Goal: Task Accomplishment & Management: Manage account settings

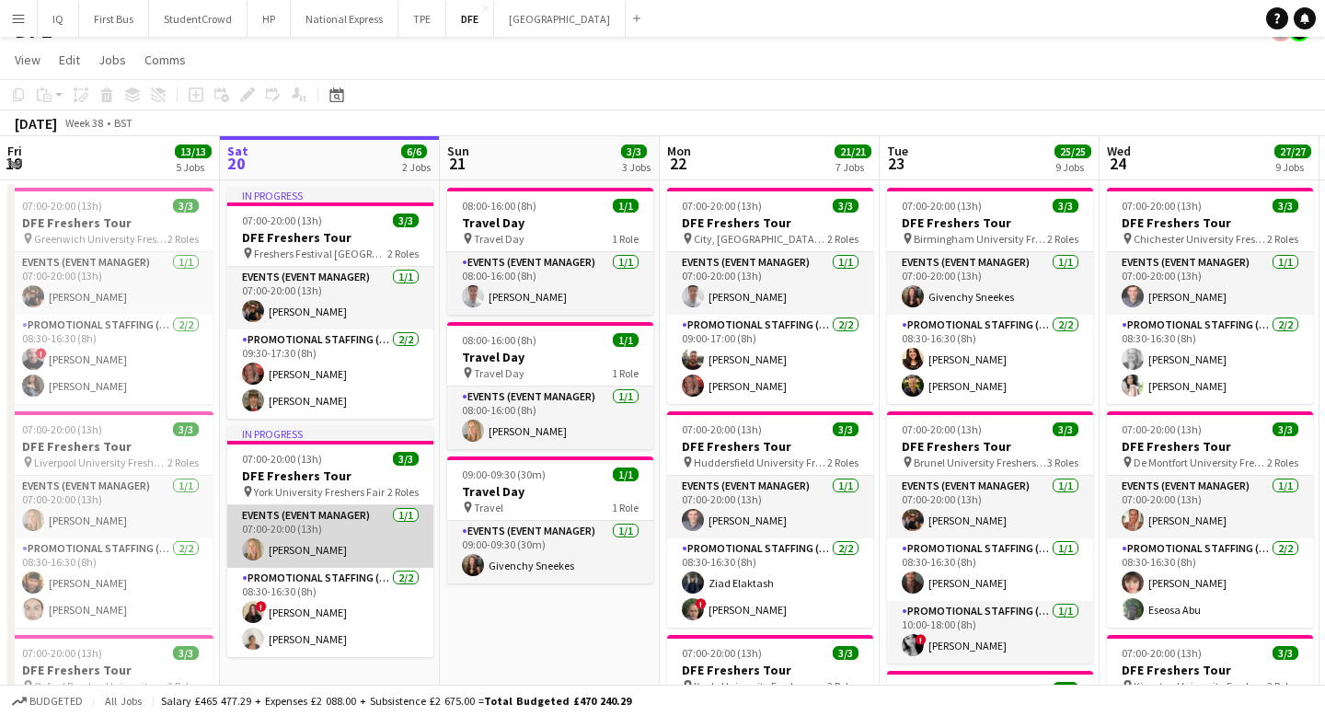
scroll to position [26, 0]
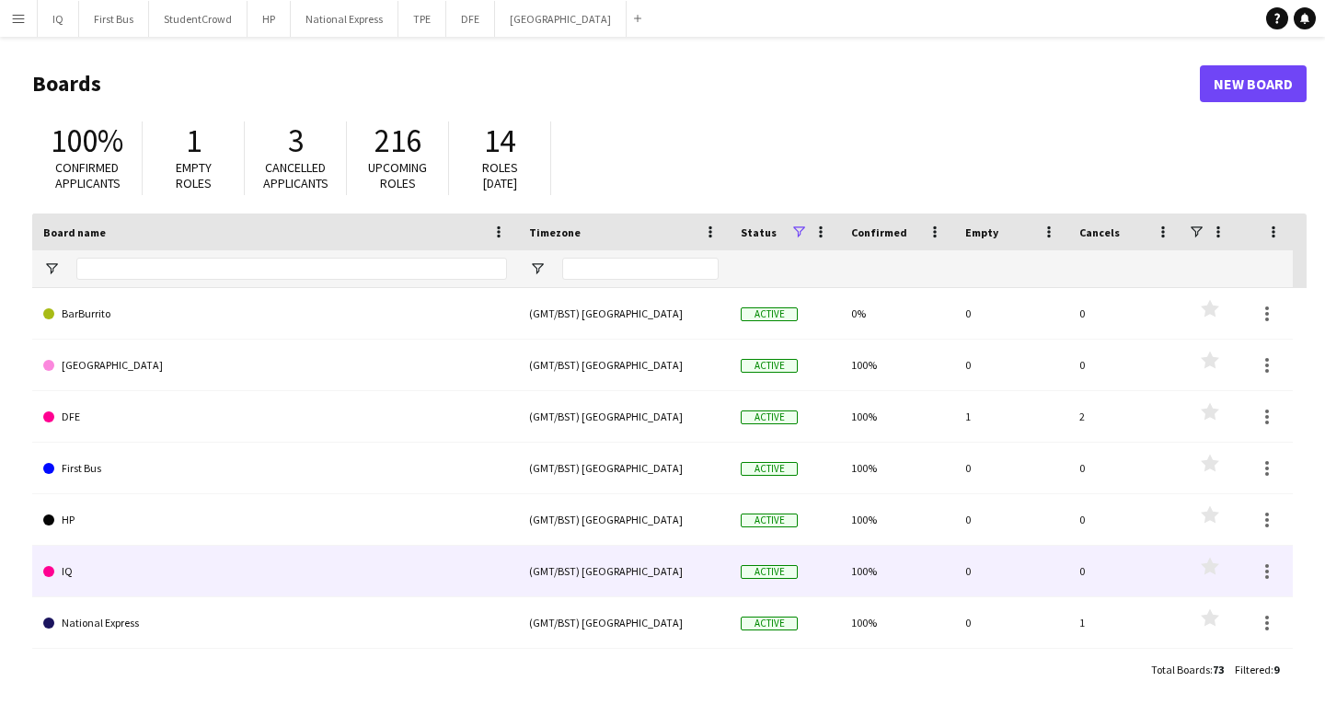
click at [111, 578] on link "IQ" at bounding box center [275, 572] width 464 height 52
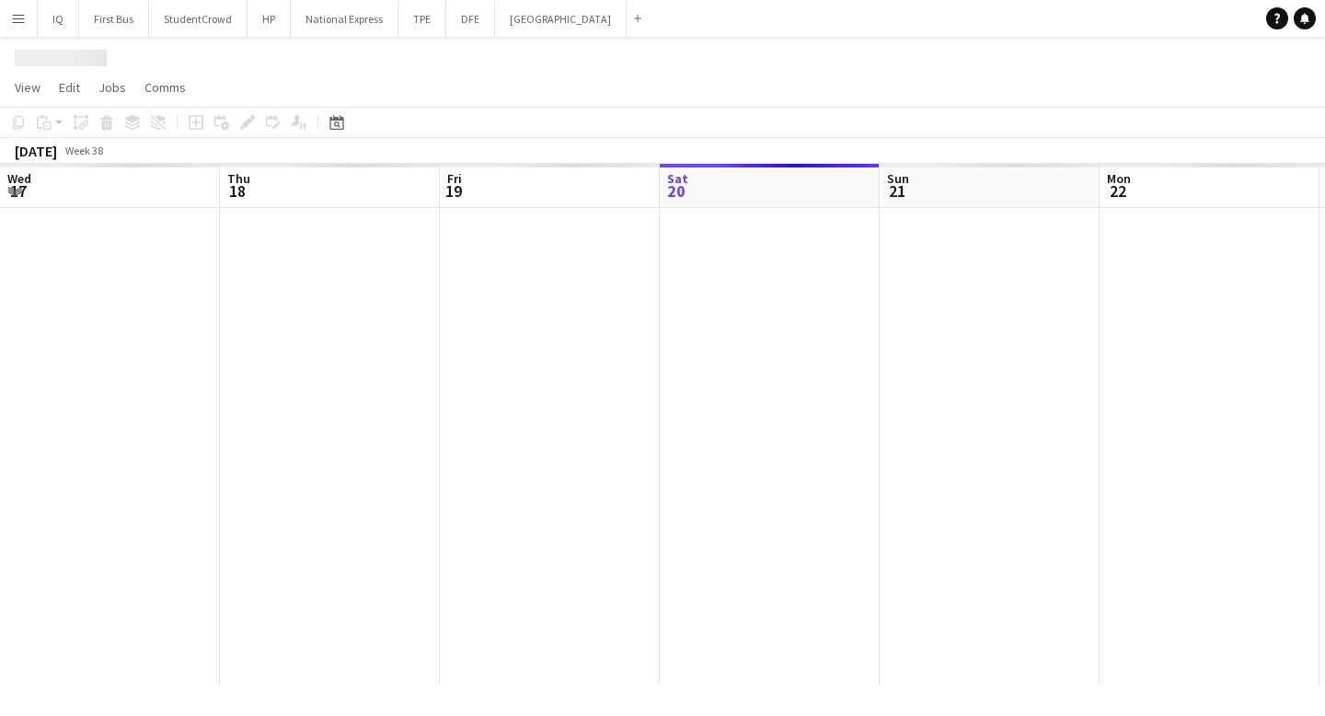
scroll to position [0, 440]
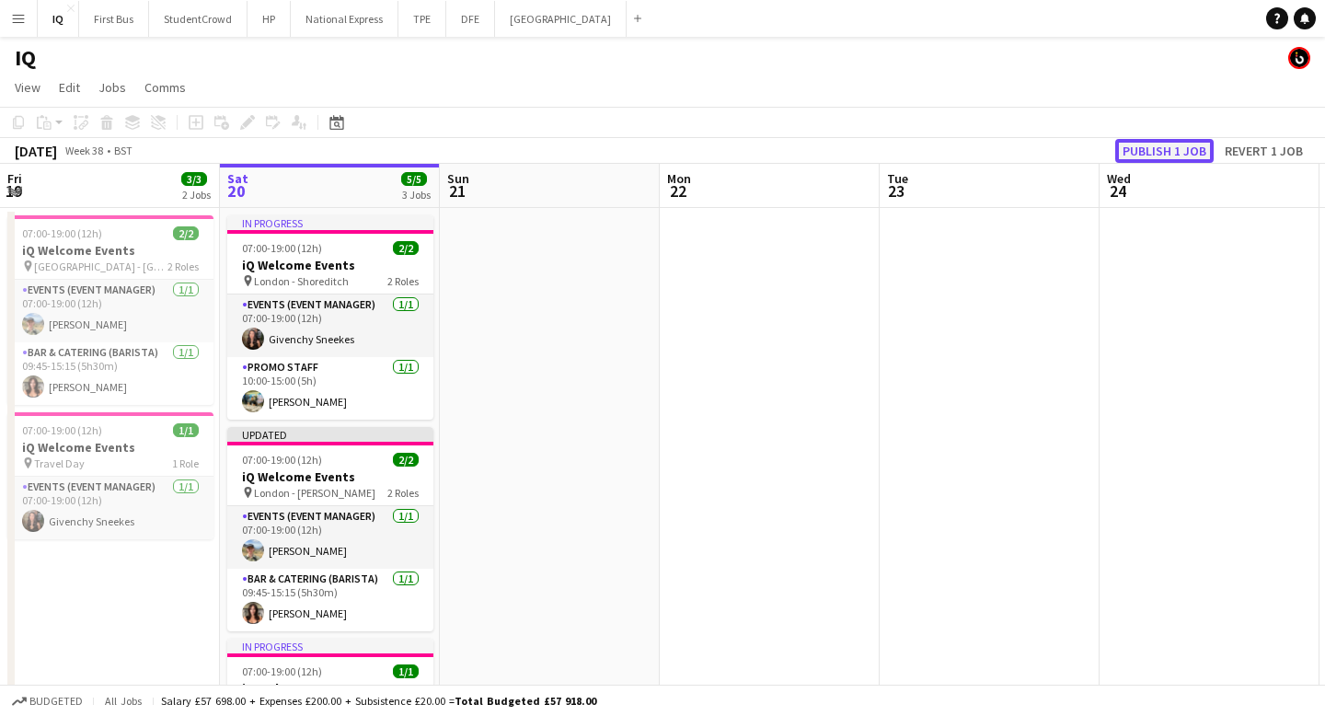
click at [1156, 144] on button "Publish 1 job" at bounding box center [1165, 151] width 98 height 24
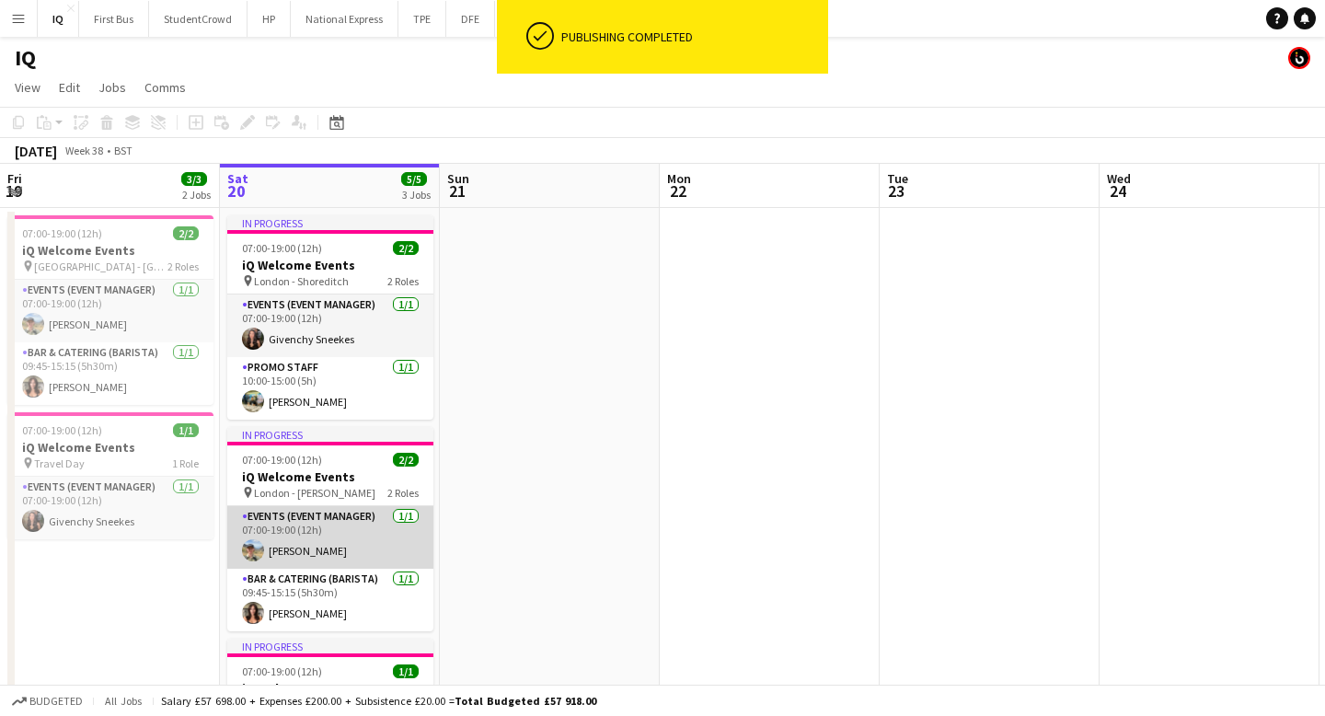
scroll to position [2, 0]
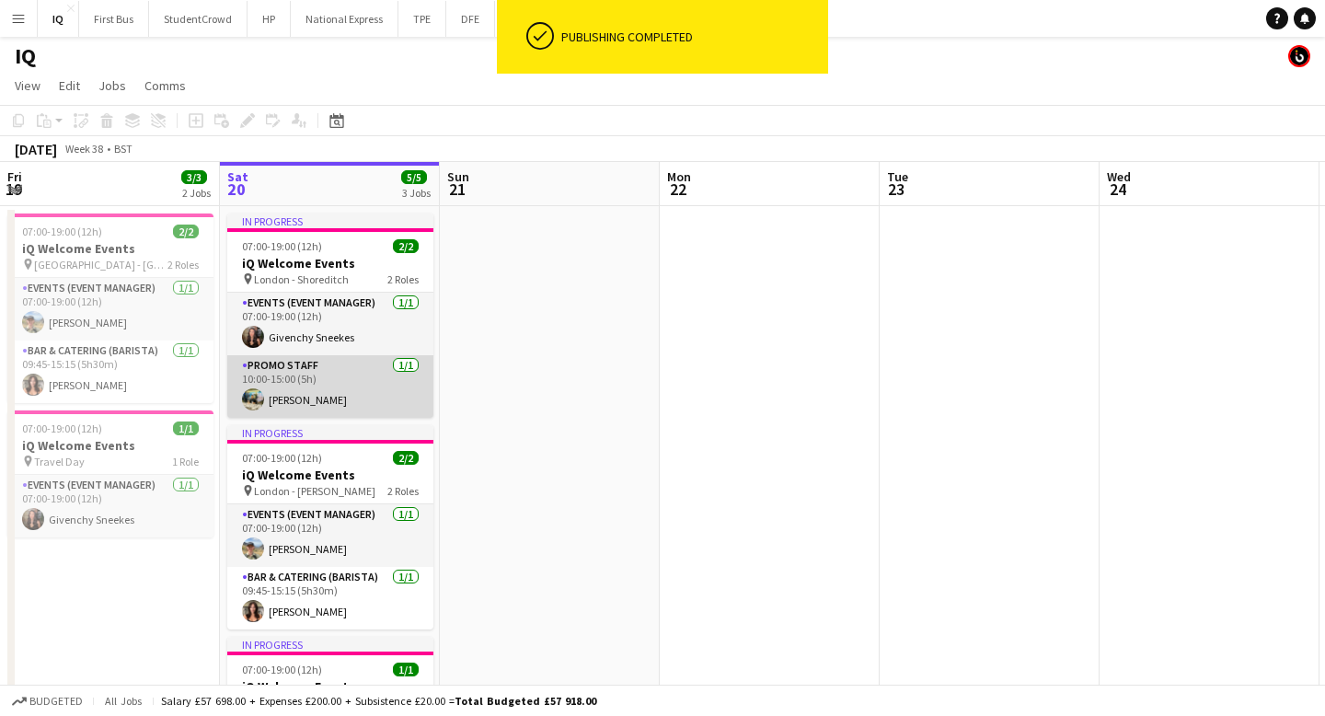
click at [293, 403] on app-card-role "Promo Staff 1/1 10:00-15:00 (5h) Ali Saroosh" at bounding box center [330, 386] width 206 height 63
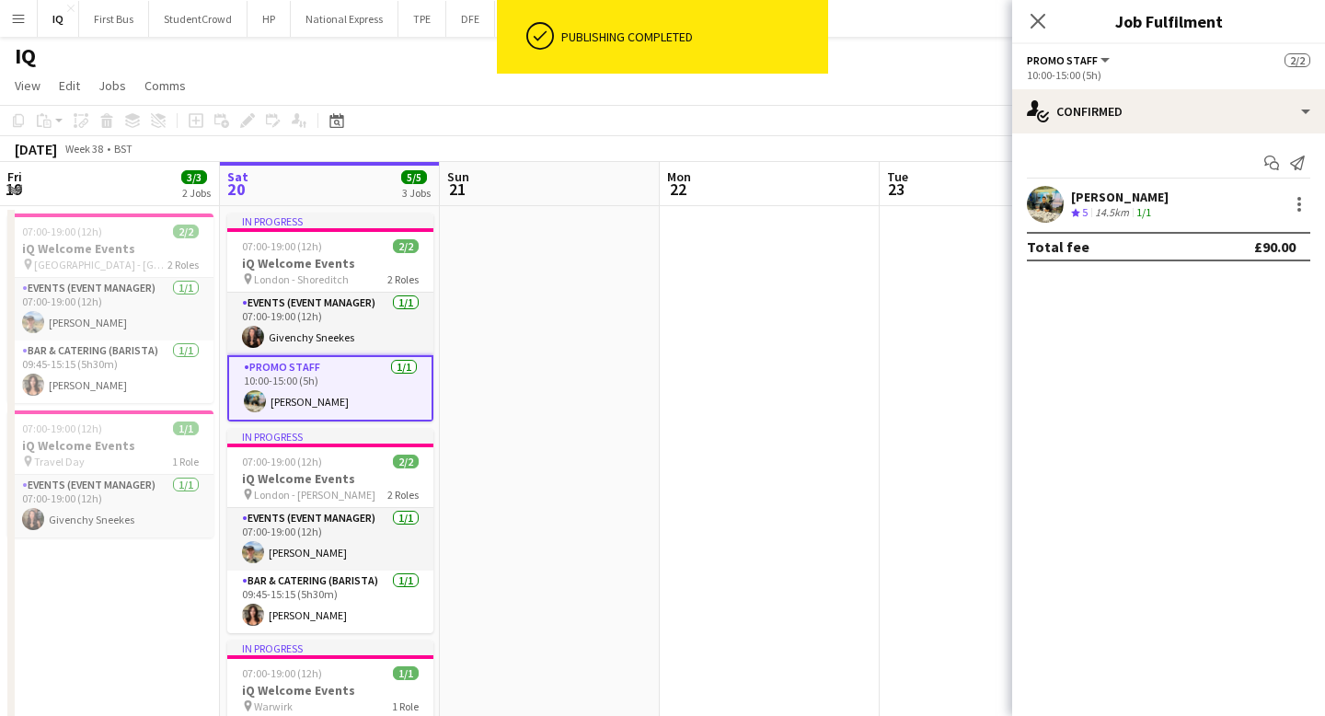
click at [1113, 199] on div "[PERSON_NAME]" at bounding box center [1120, 197] width 98 height 17
